Goal: Task Accomplishment & Management: Complete application form

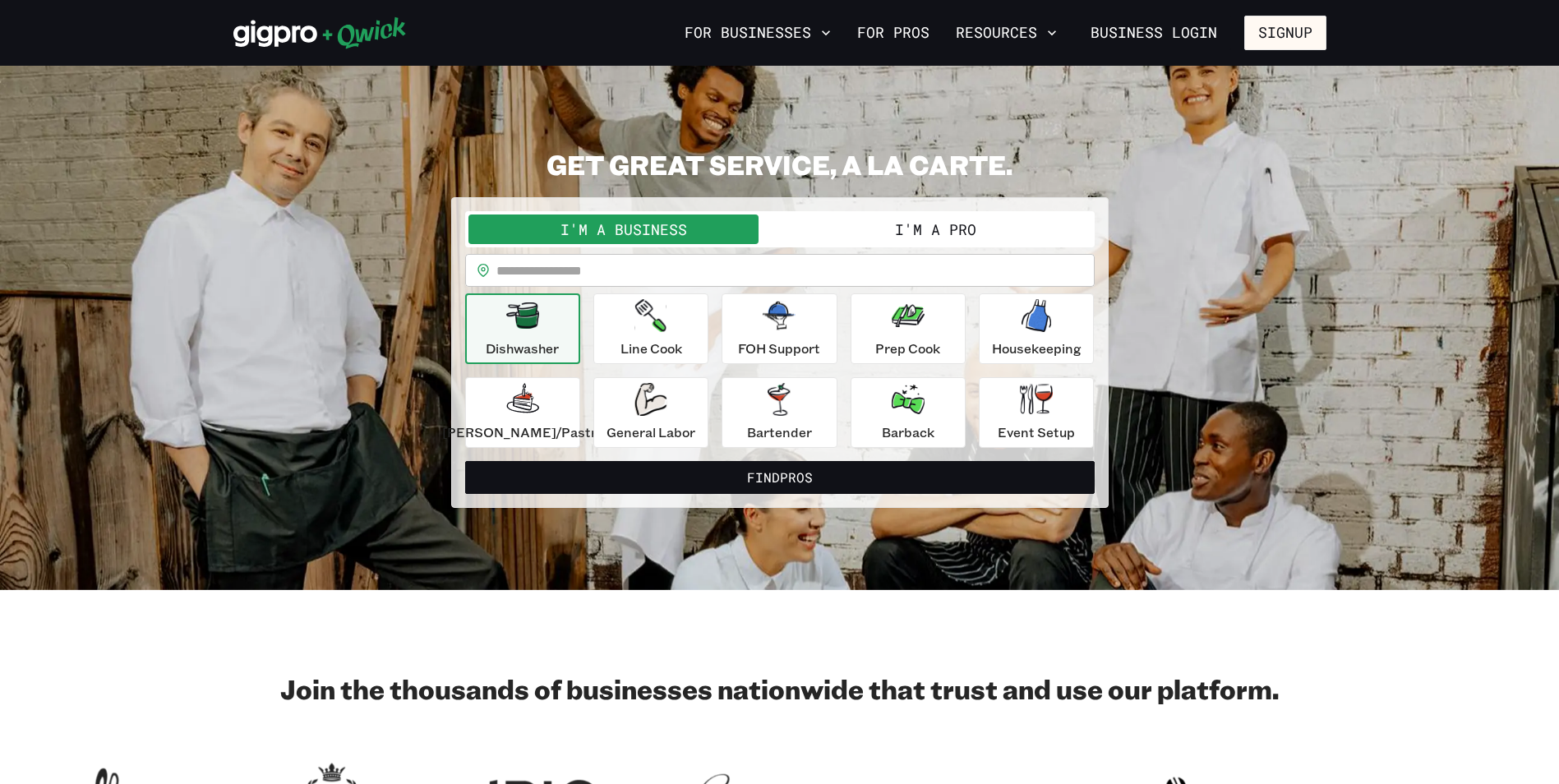
click at [878, 233] on button "I'm a Pro" at bounding box center [936, 229] width 312 height 30
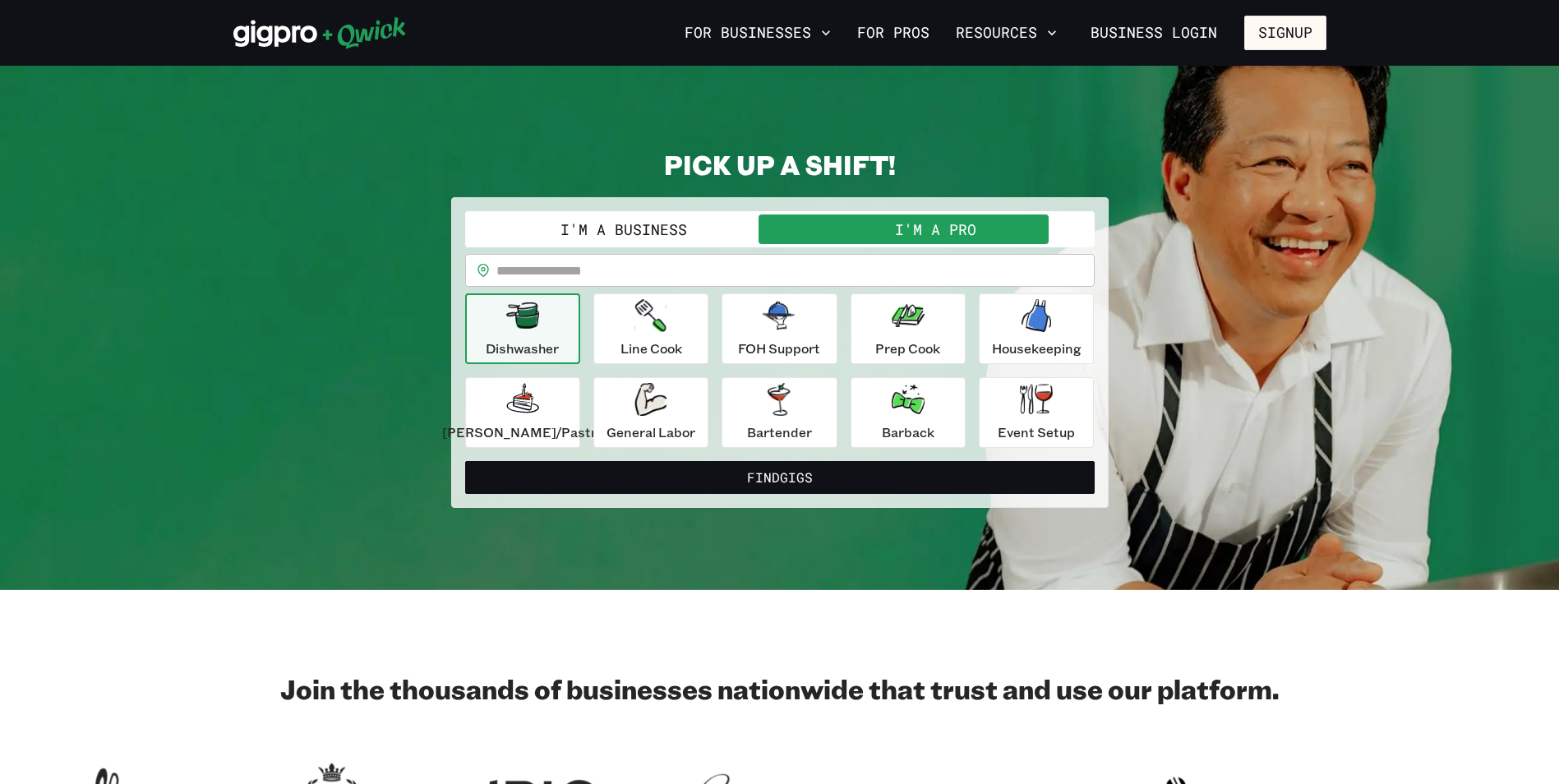
click at [783, 479] on button "Find Gigs" at bounding box center [779, 477] width 630 height 33
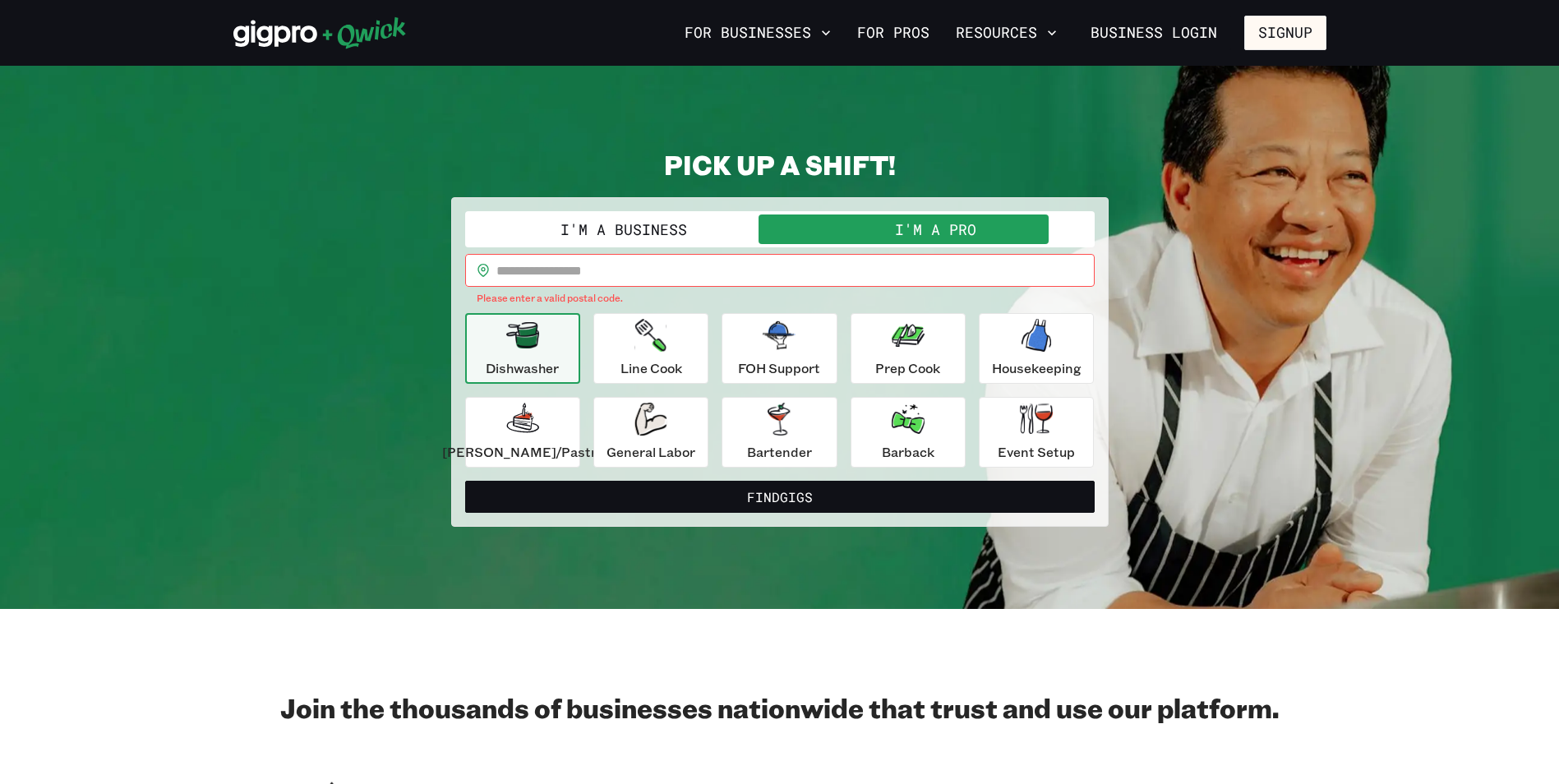
click at [655, 263] on input "text" at bounding box center [795, 270] width 598 height 33
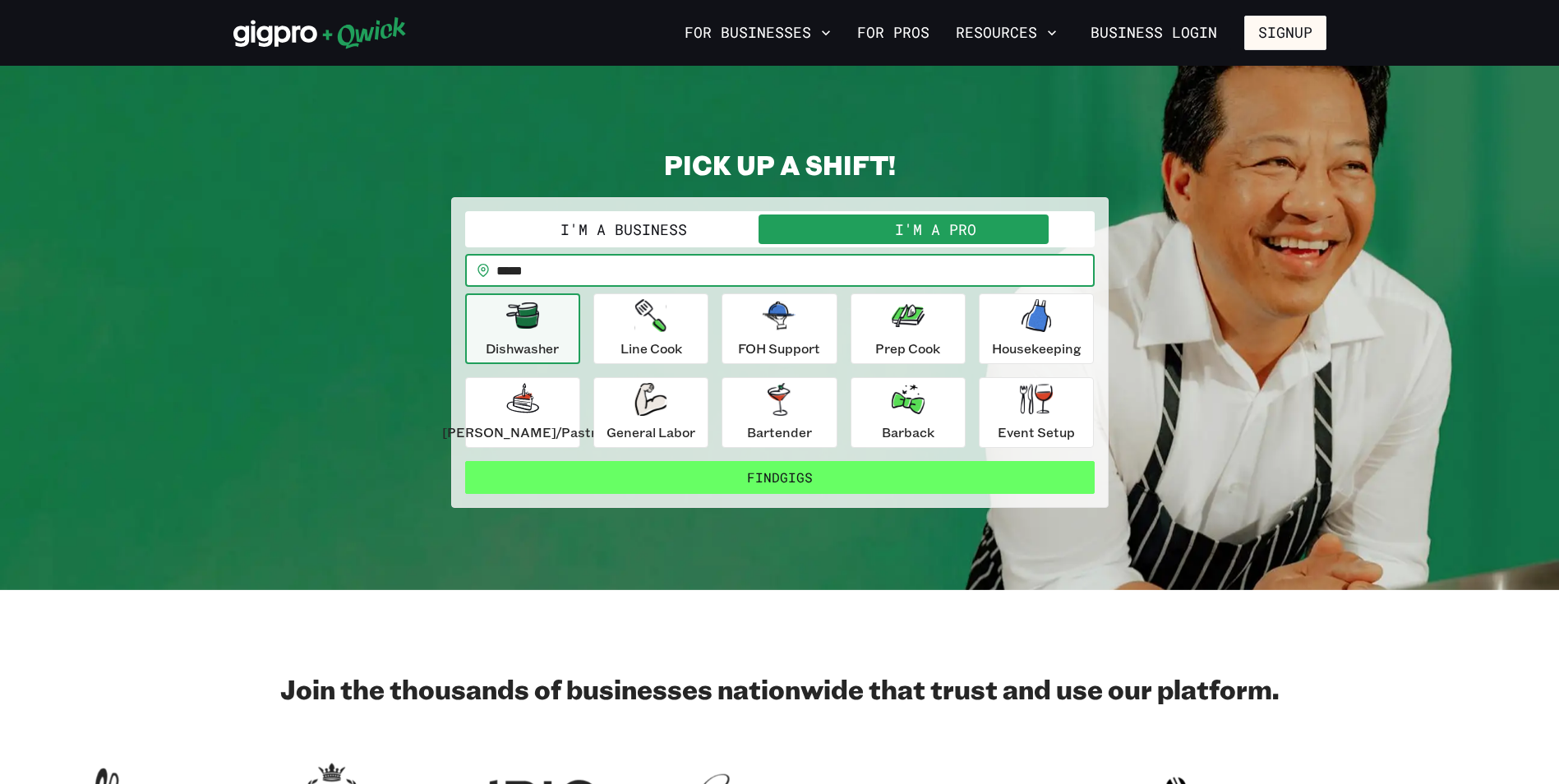
type input "*****"
click at [868, 474] on button "Find Gigs" at bounding box center [779, 477] width 630 height 33
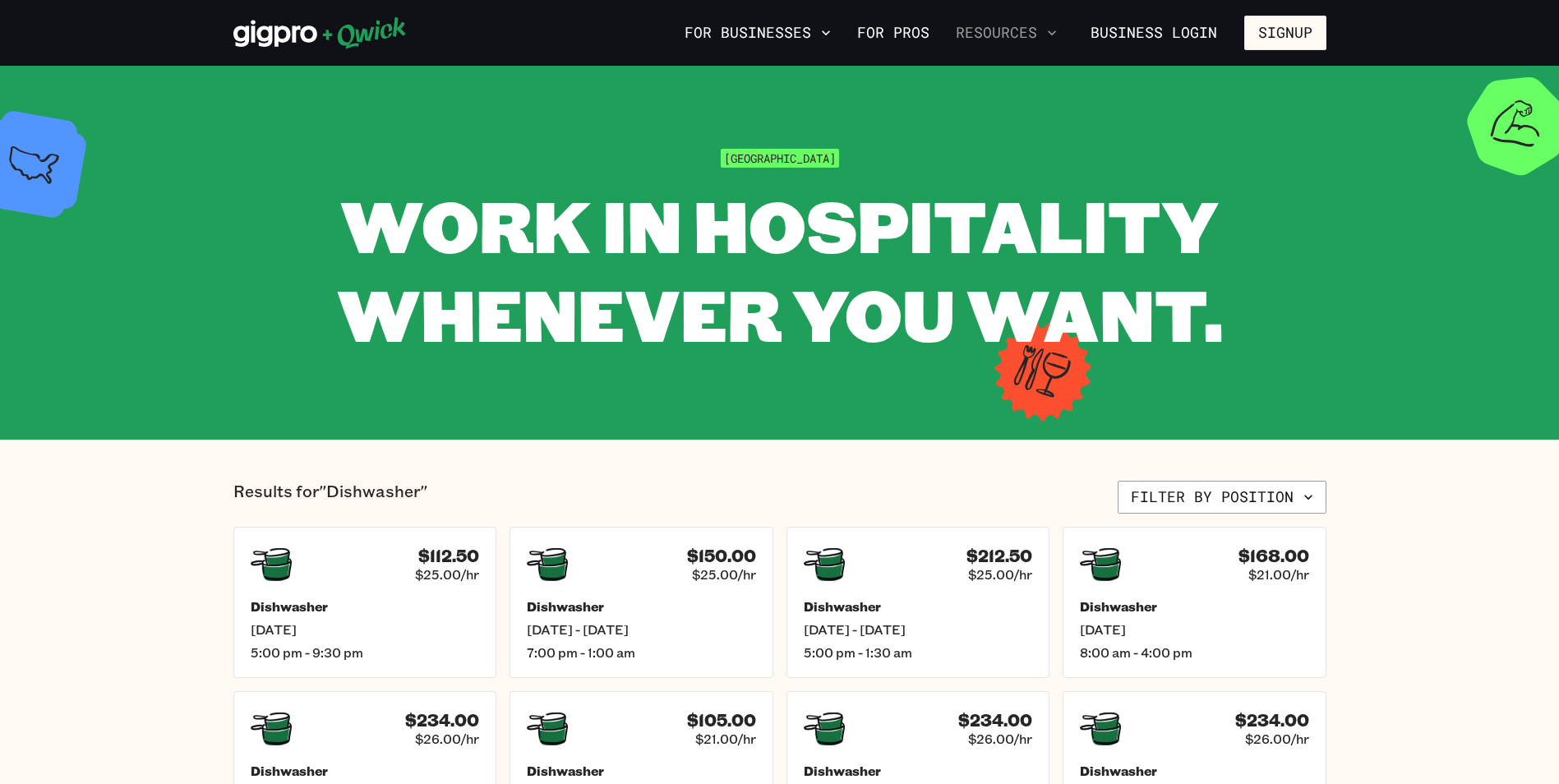
click at [1047, 26] on icon "button" at bounding box center [1052, 32] width 16 height 16
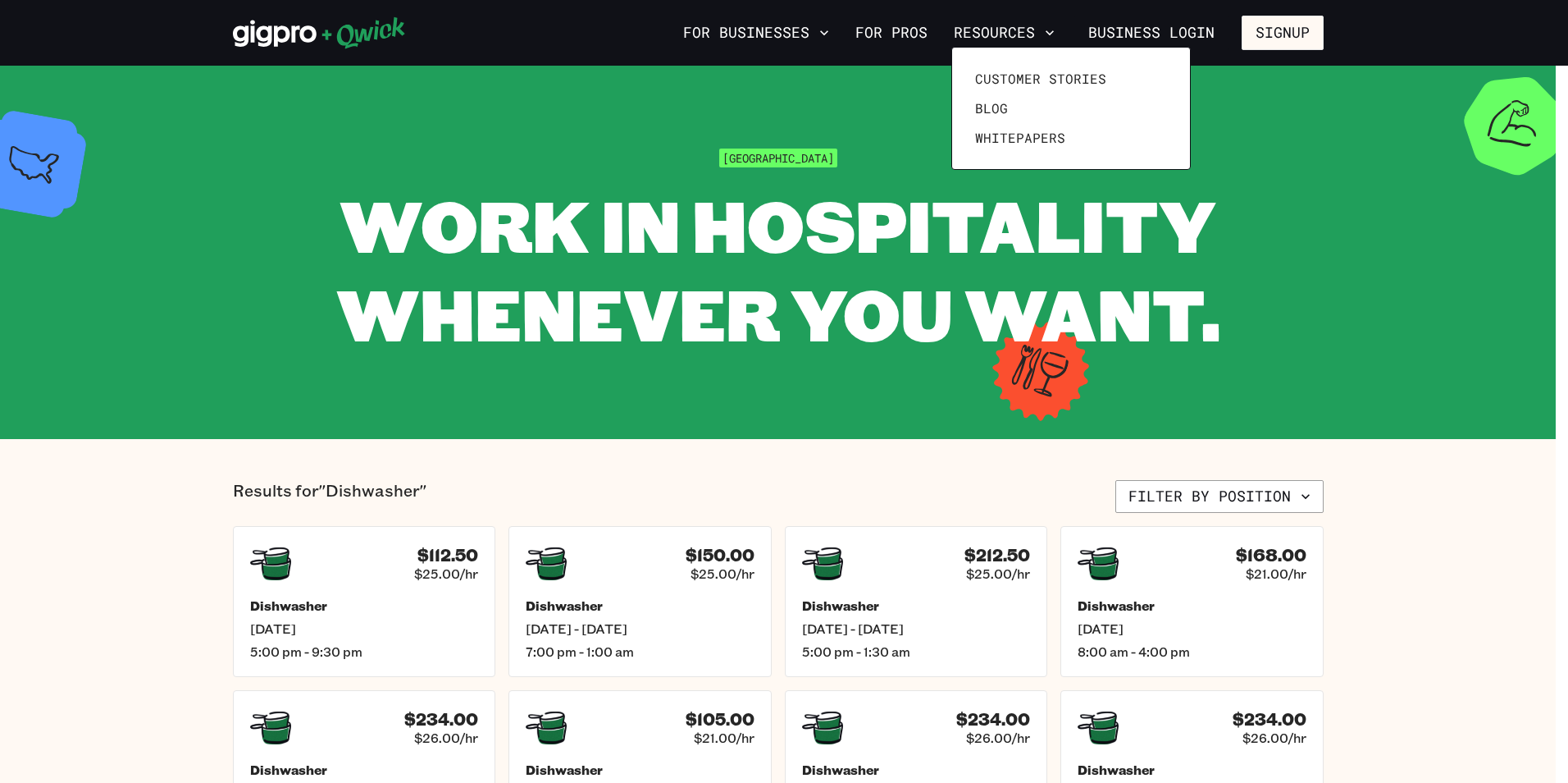
click at [899, 31] on div at bounding box center [784, 391] width 1568 height 783
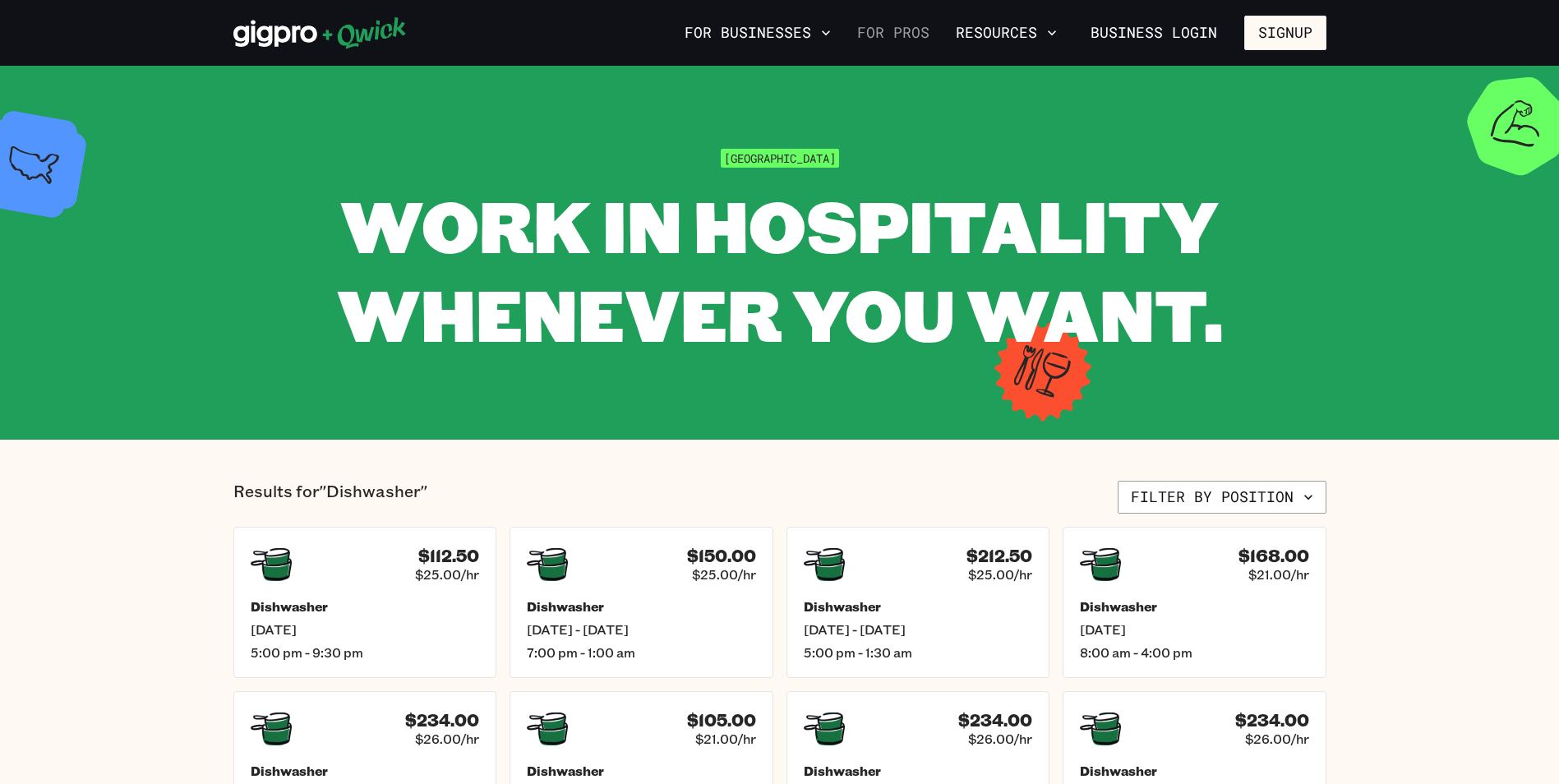
click at [899, 31] on link "For Pros" at bounding box center [893, 32] width 86 height 28
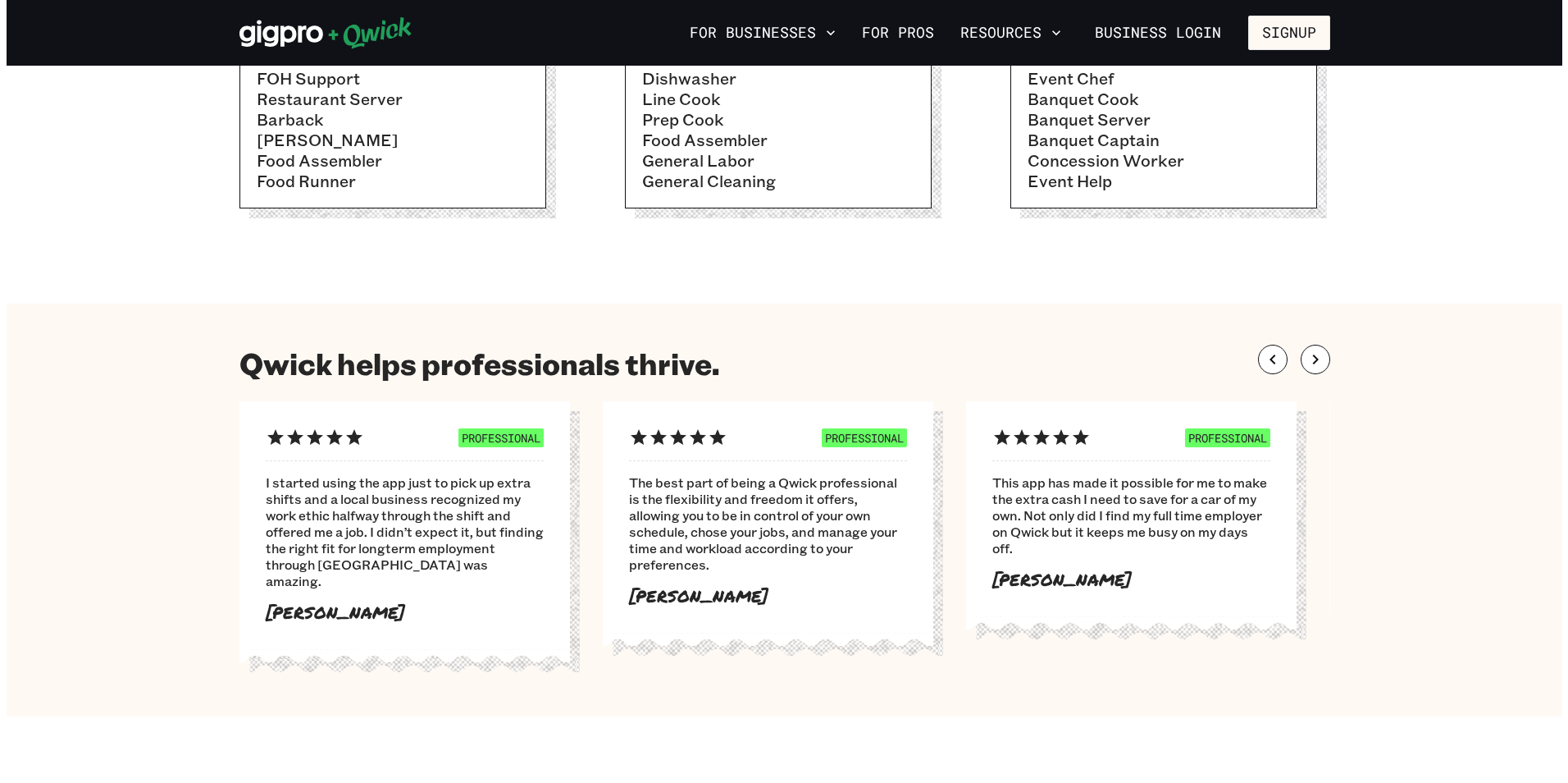
scroll to position [738, 0]
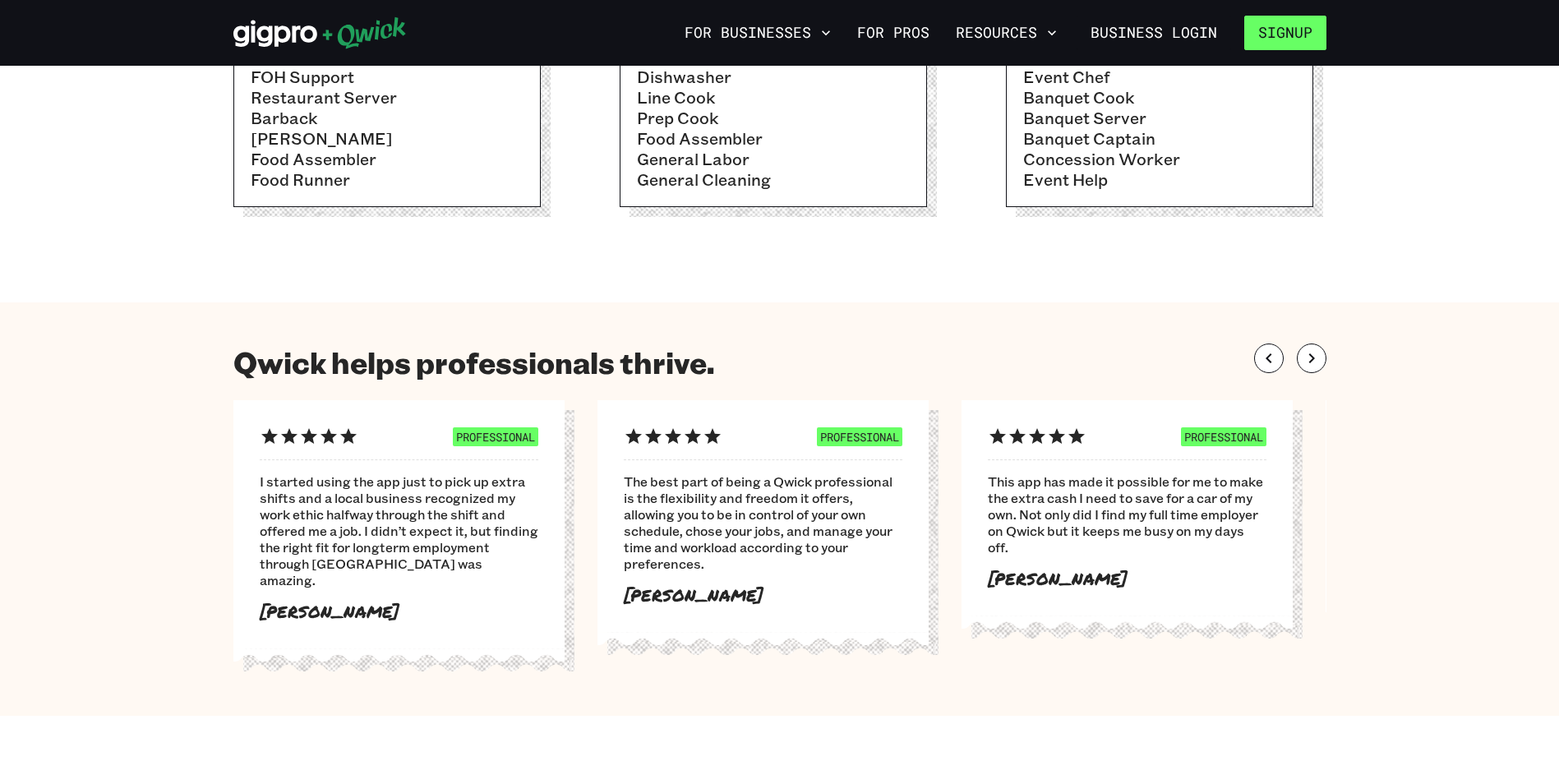
click at [1289, 32] on button "Signup" at bounding box center [1285, 32] width 82 height 34
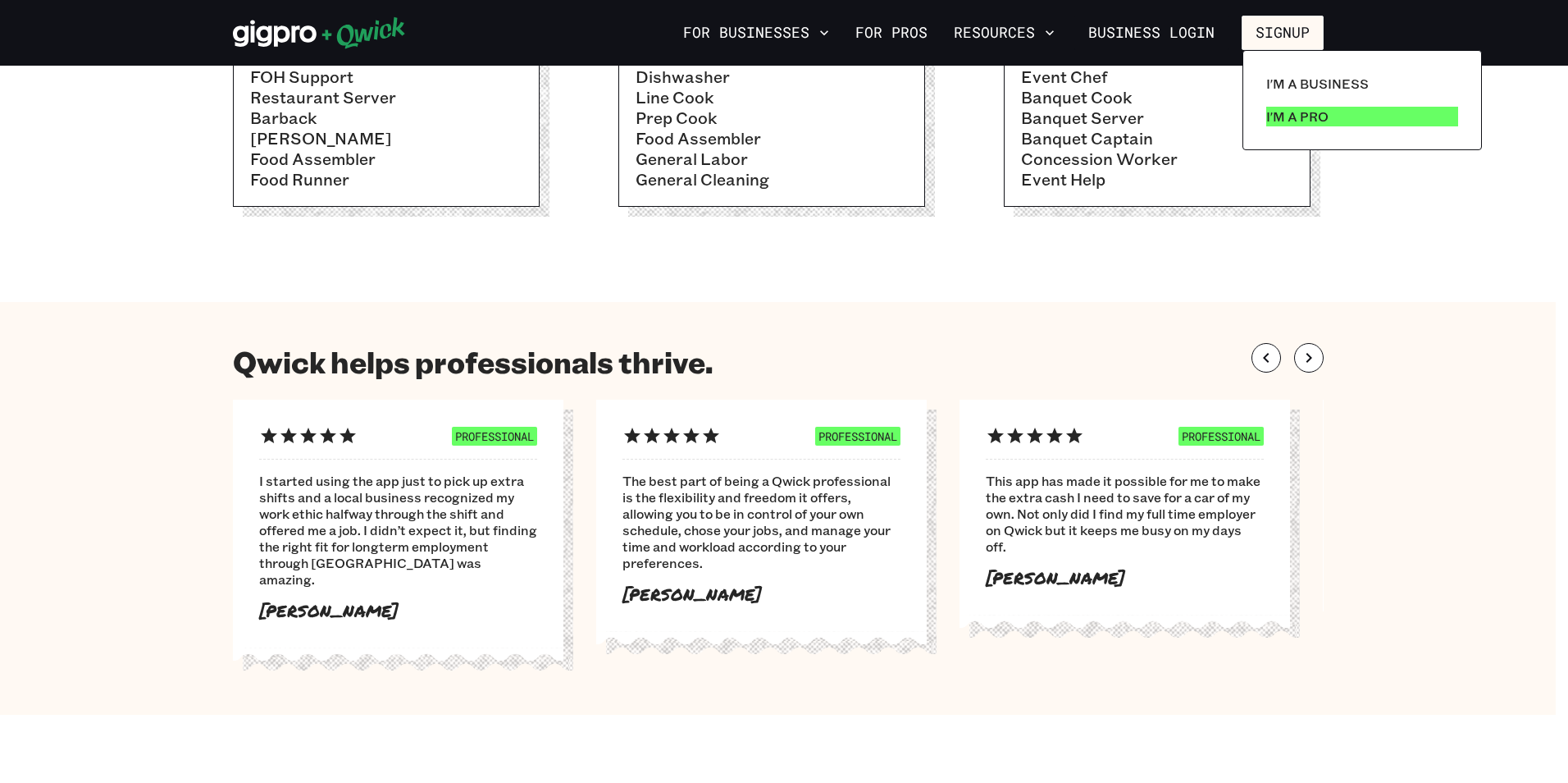
click at [1316, 116] on p "I'm a Pro" at bounding box center [1297, 117] width 62 height 20
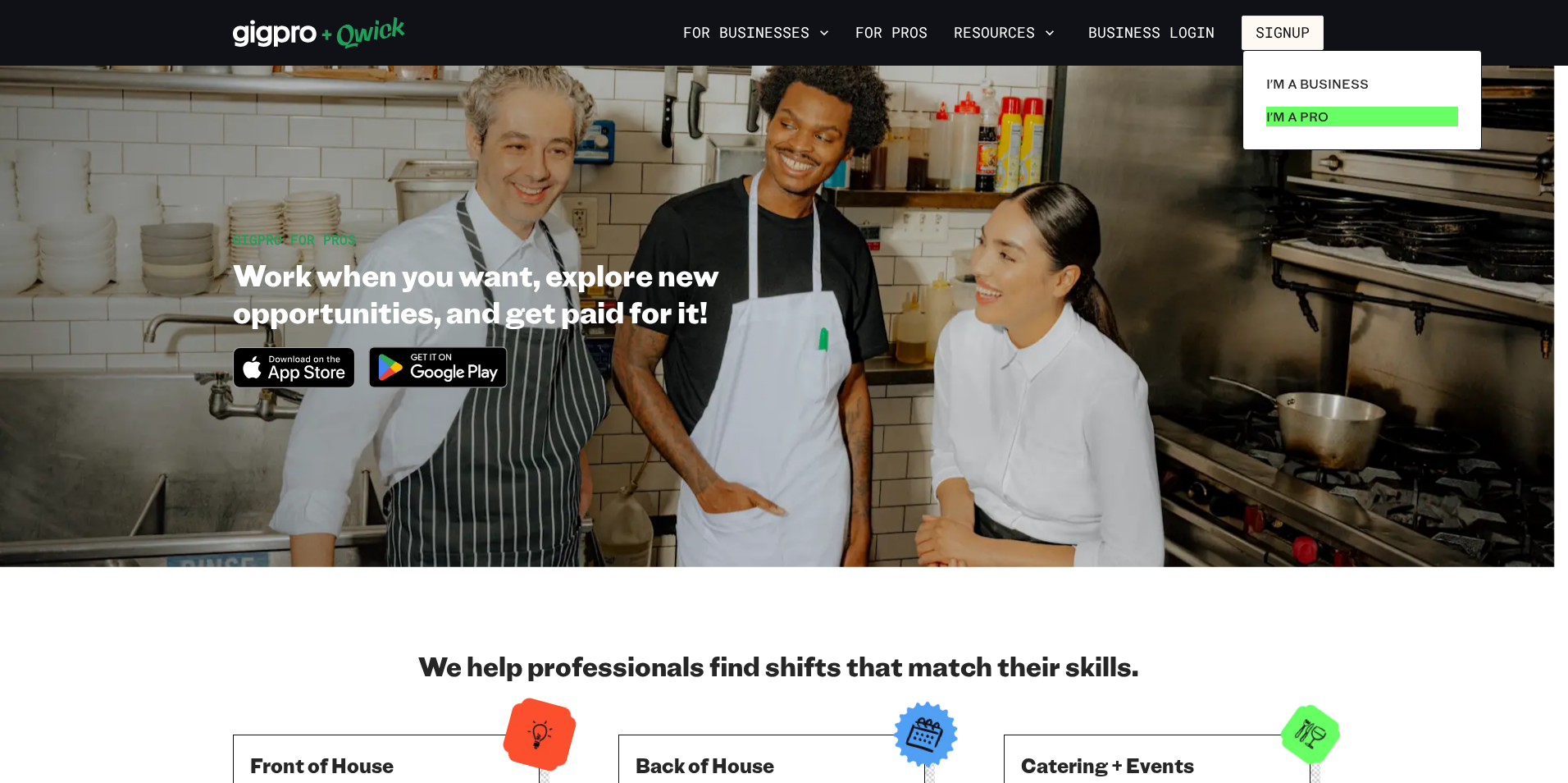
click at [1323, 119] on p "I'm a Pro" at bounding box center [1297, 117] width 62 height 20
